Goal: Task Accomplishment & Management: Manage account settings

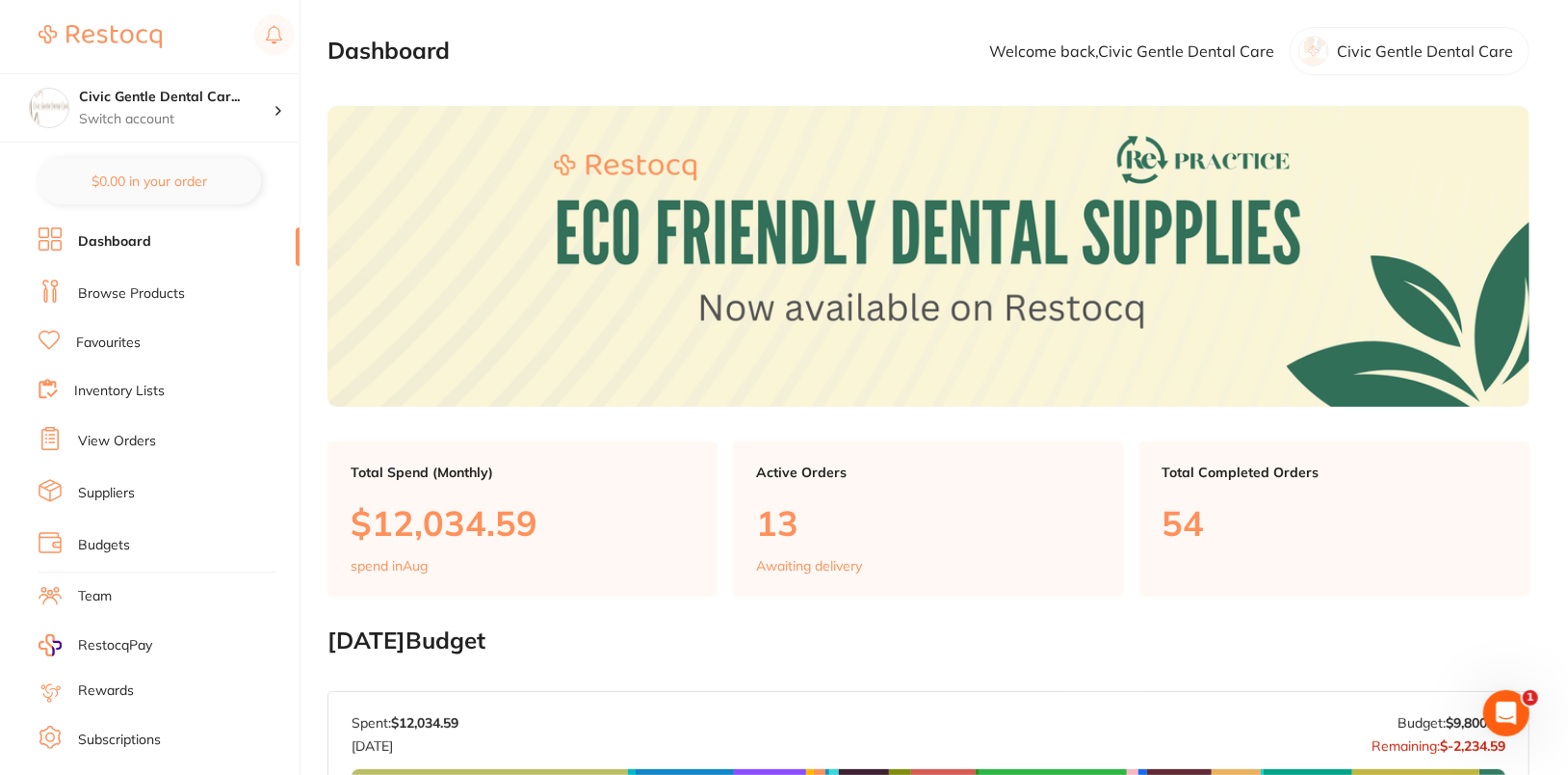
click at [138, 290] on link "Browse Products" at bounding box center [131, 294] width 106 height 20
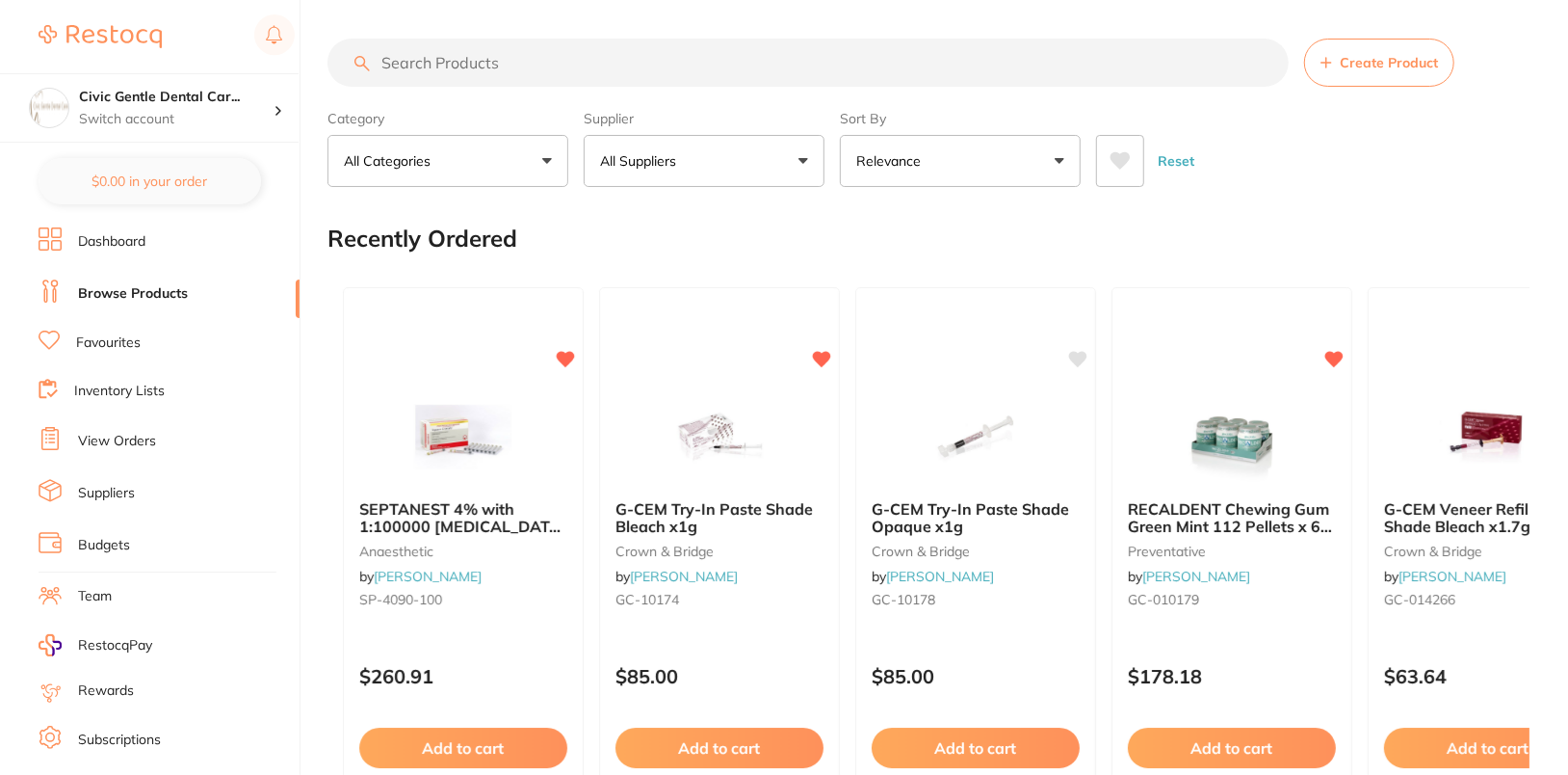
click at [106, 448] on li "View Orders" at bounding box center [168, 442] width 261 height 29
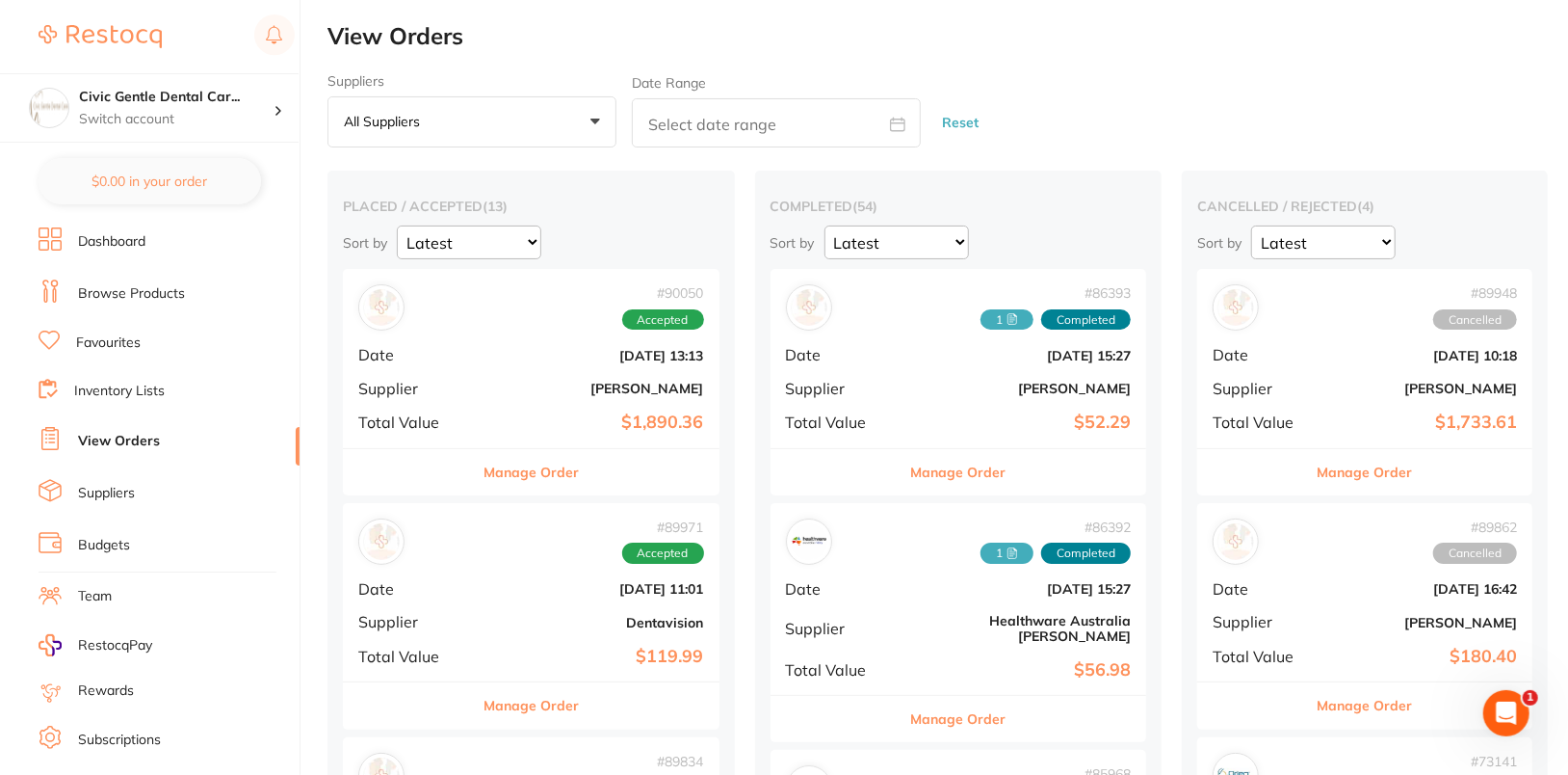
click at [1318, 466] on button "Manage Order" at bounding box center [1366, 471] width 96 height 46
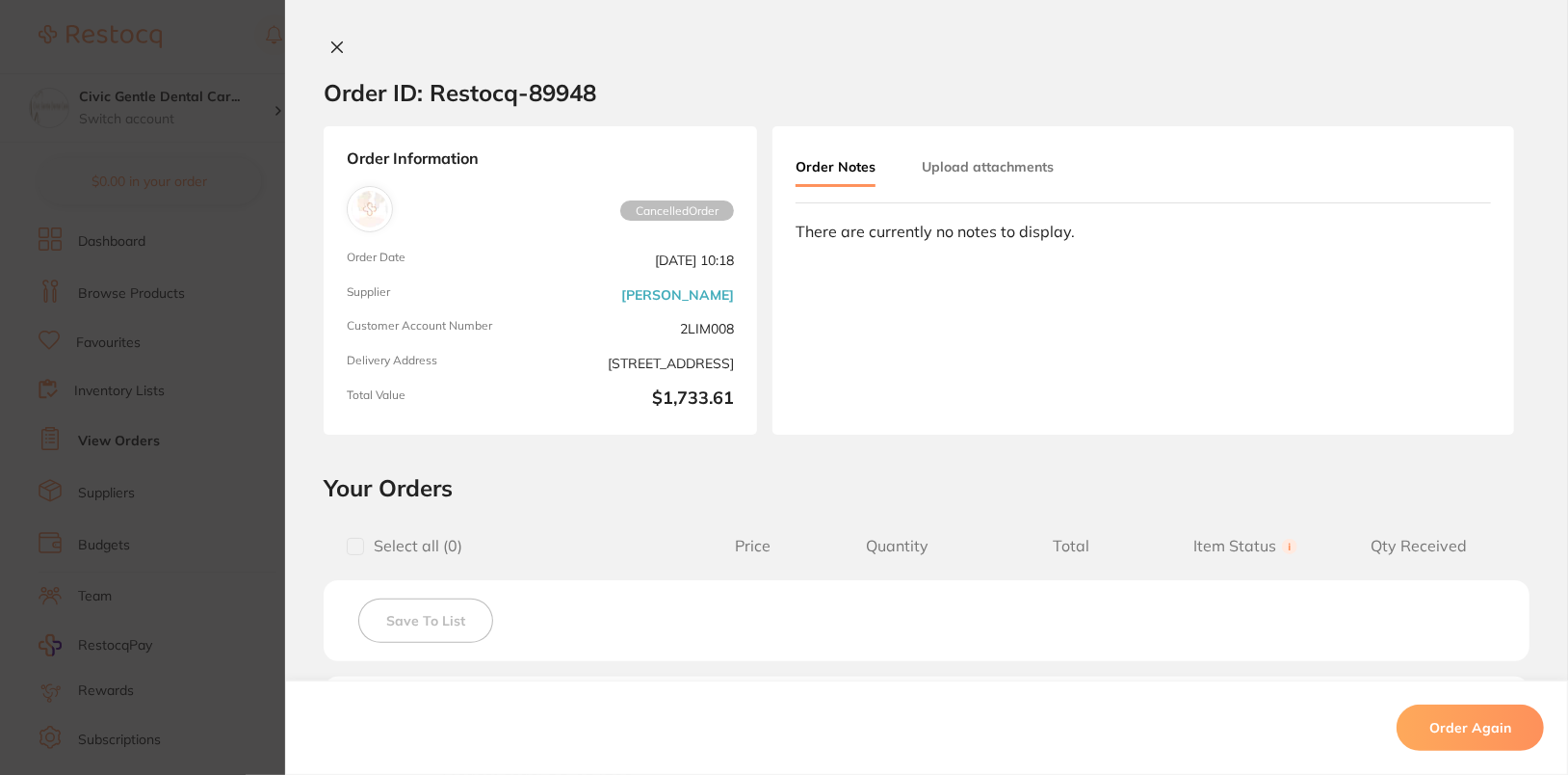
click at [345, 45] on button at bounding box center [337, 48] width 27 height 21
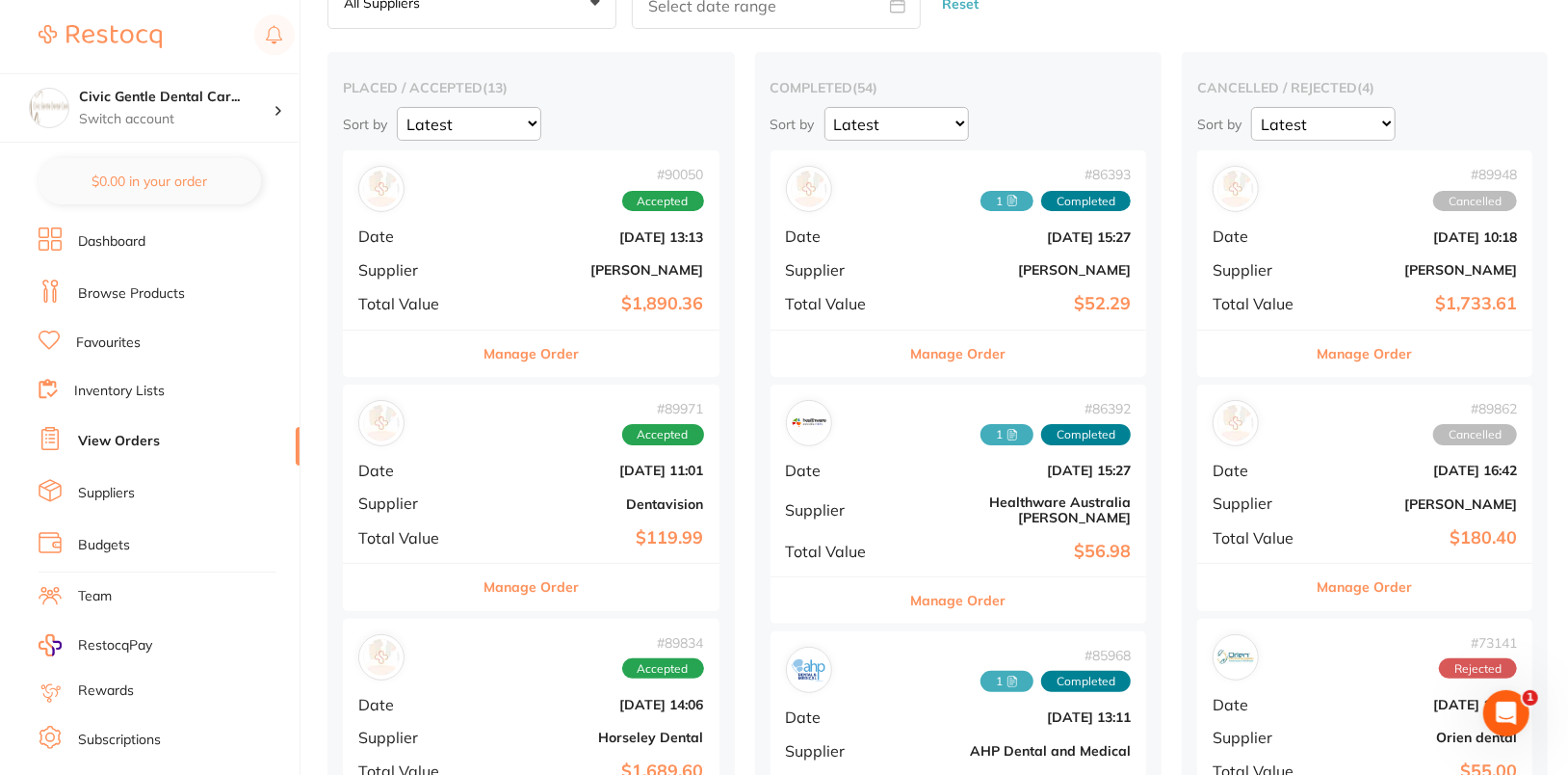
scroll to position [152, 0]
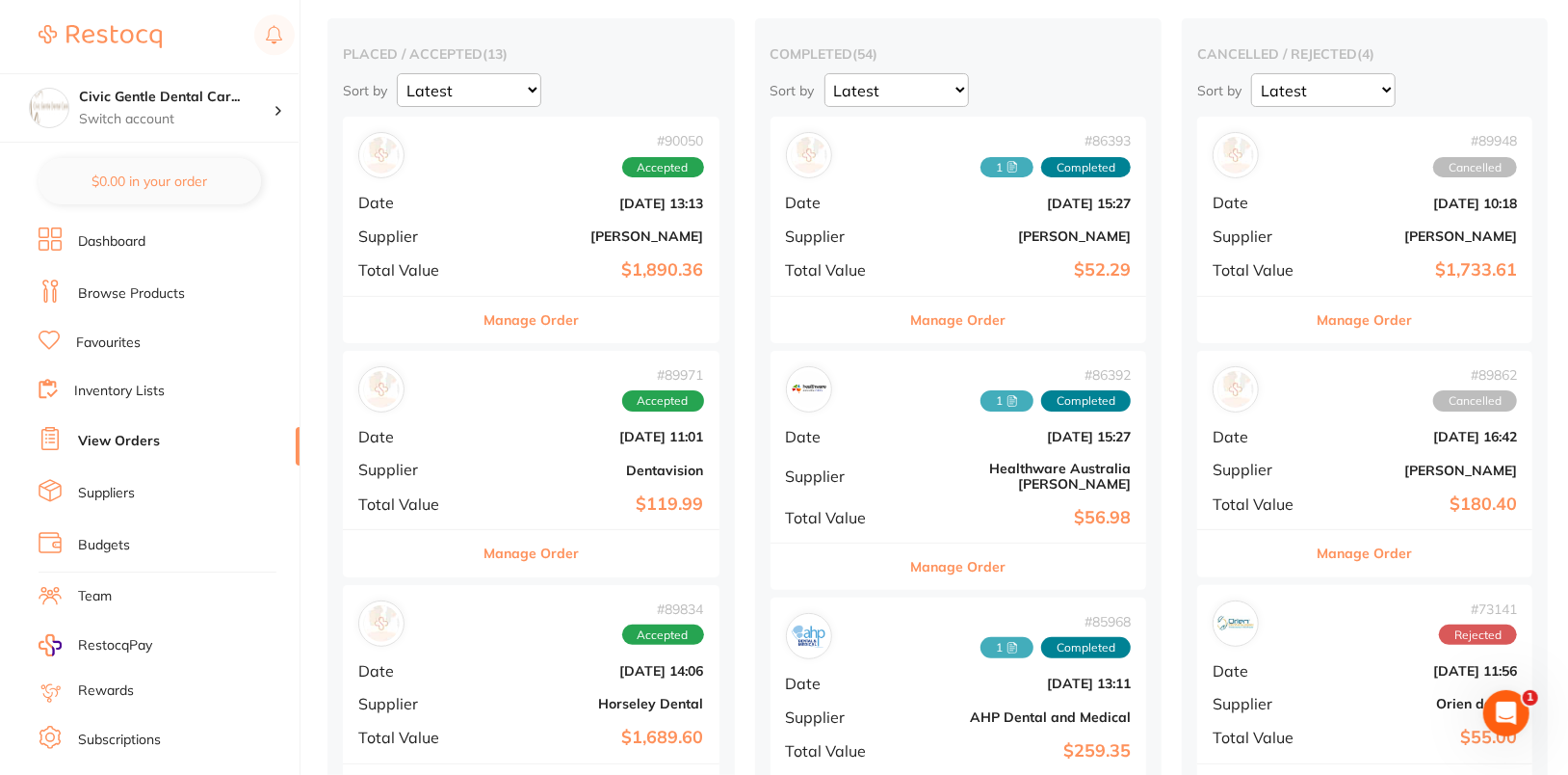
click at [1318, 559] on button "Manage Order" at bounding box center [1366, 552] width 96 height 46
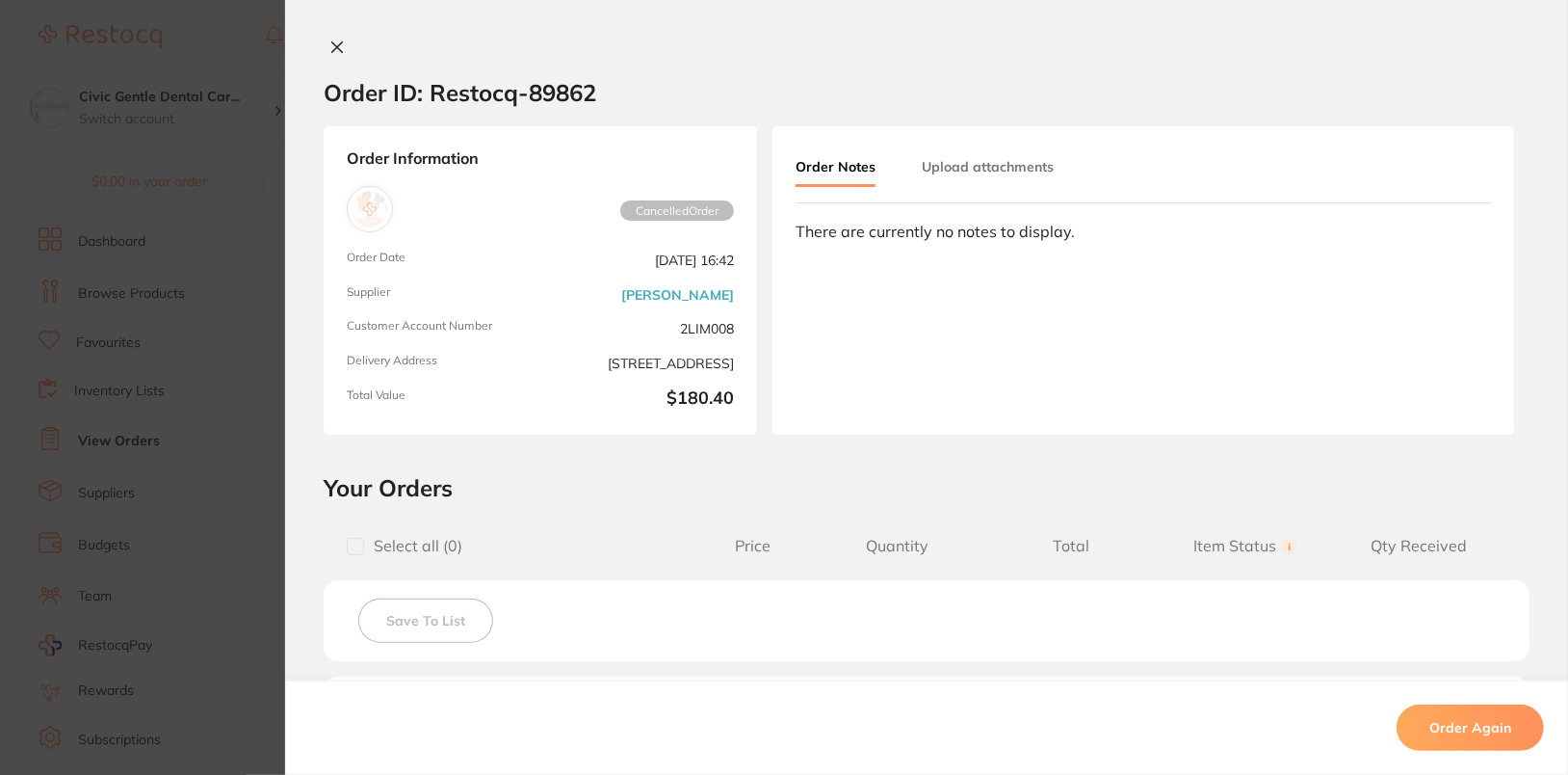
click at [336, 49] on icon at bounding box center [337, 47] width 16 height 16
